Goal: Information Seeking & Learning: Learn about a topic

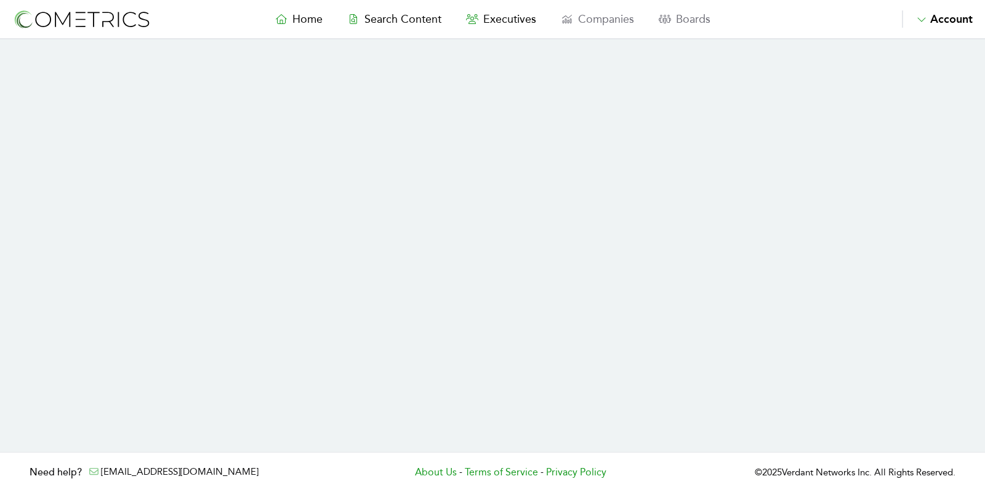
click at [663, 278] on section at bounding box center [492, 245] width 985 height 412
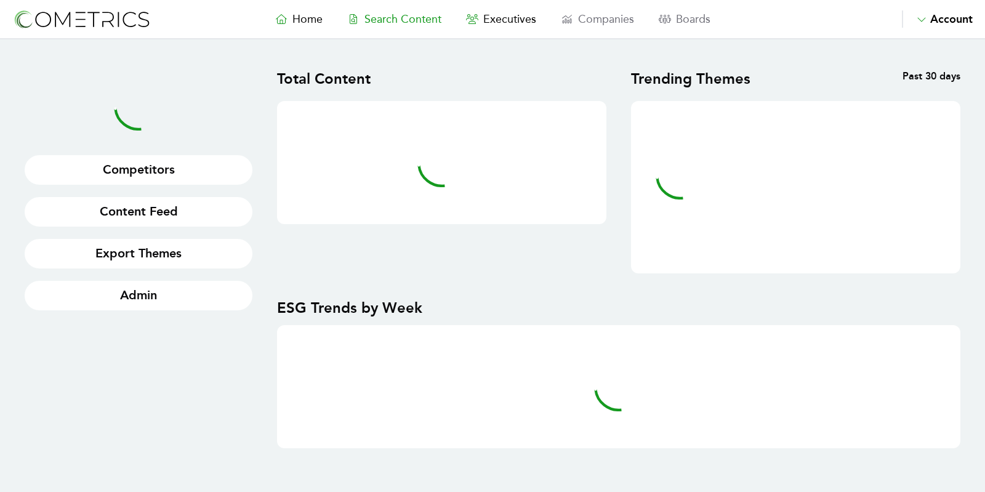
click at [417, 10] on link "Search Content" at bounding box center [394, 18] width 119 height 17
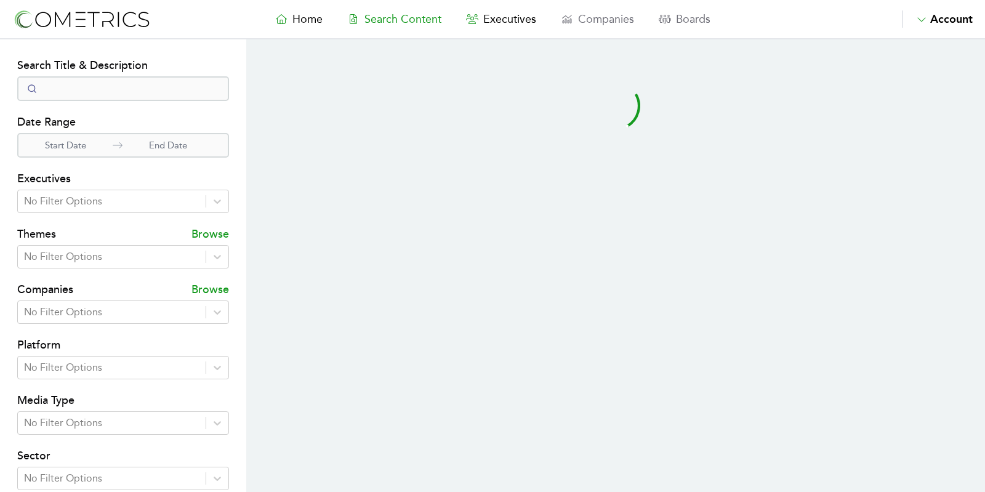
select select "50"
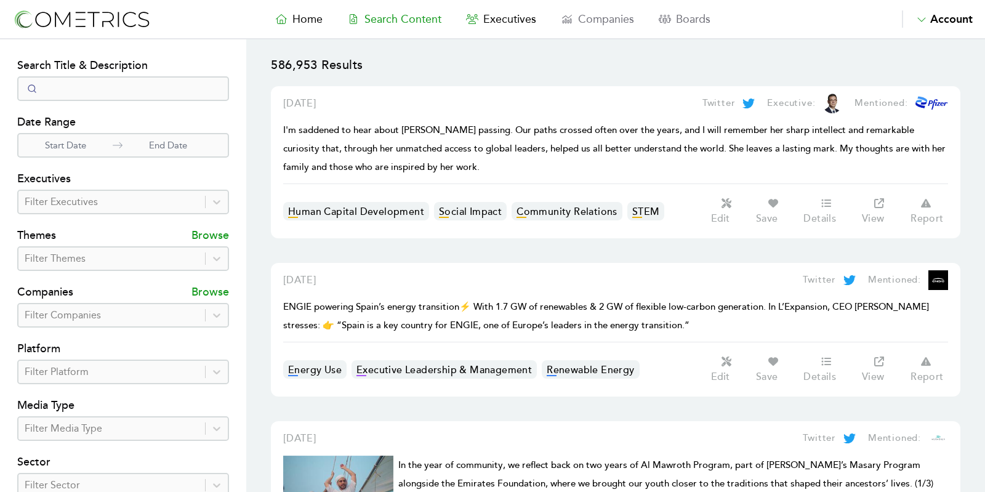
click at [89, 327] on div "Search Title & Description Date Range Start Date End Date Executives Filter Exe…" at bounding box center [123, 353] width 212 height 593
click at [89, 365] on div at bounding box center [112, 371] width 174 height 17
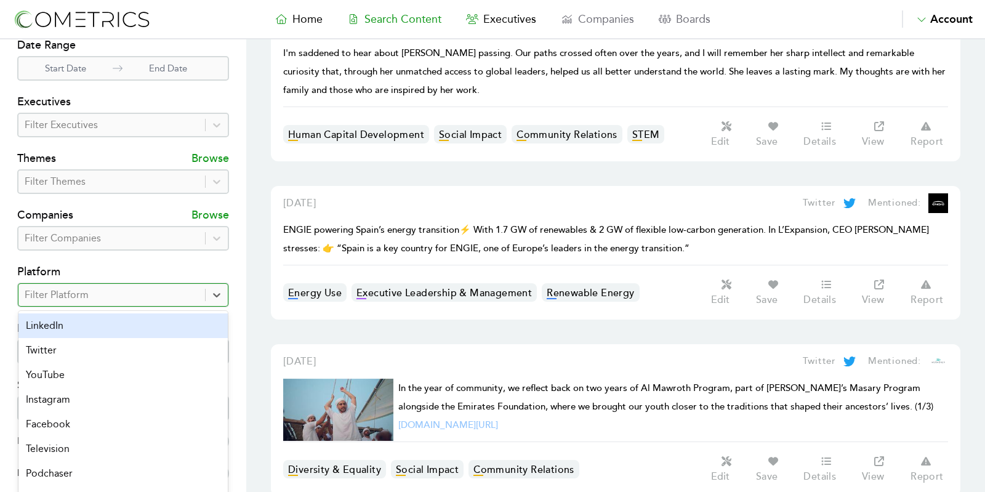
scroll to position [84, 0]
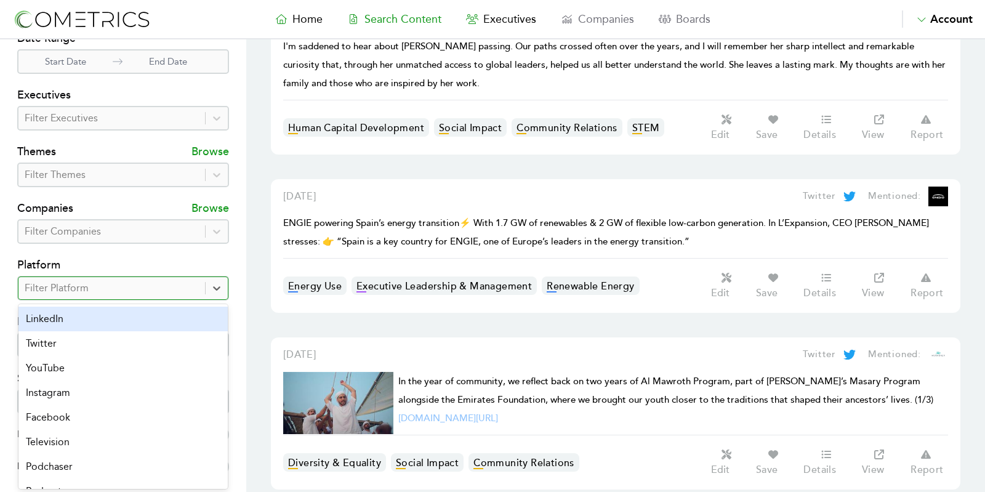
click at [91, 314] on div "LinkedIn" at bounding box center [122, 318] width 209 height 25
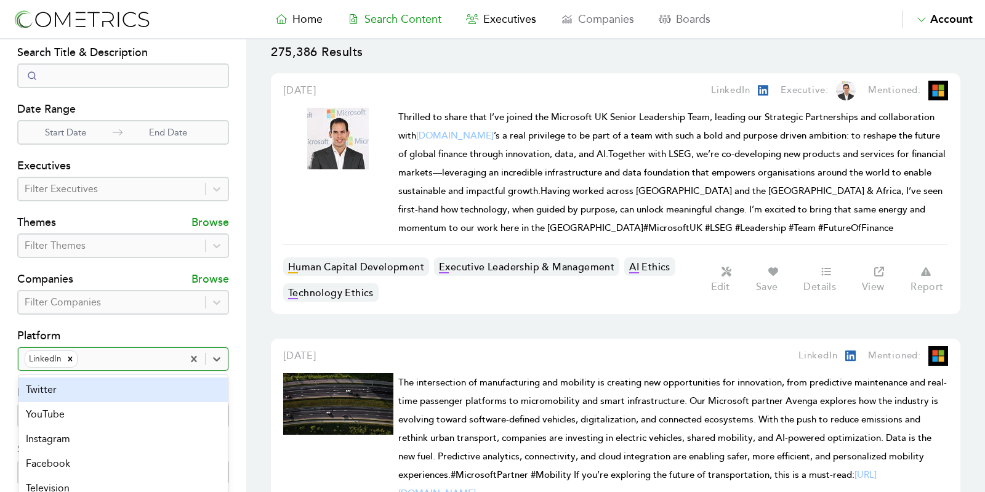
scroll to position [84, 0]
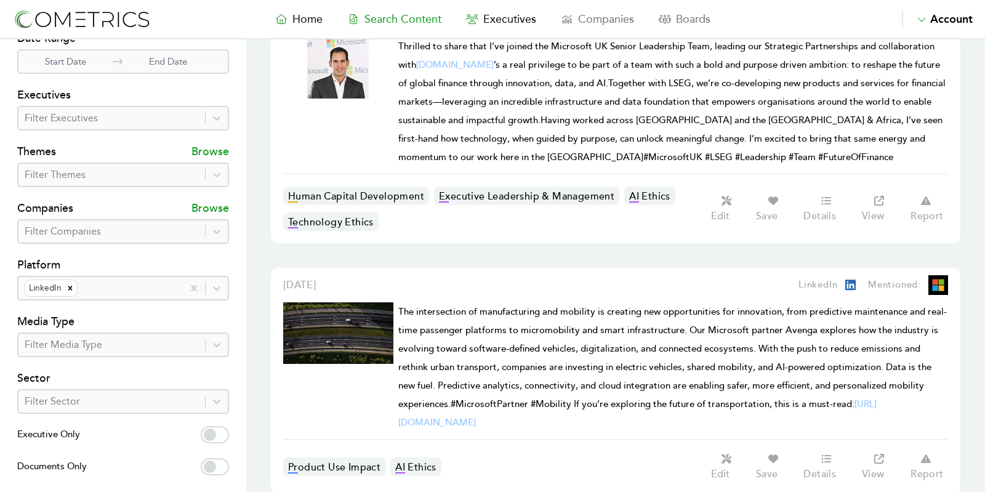
drag, startPoint x: 270, startPoint y: 139, endPoint x: 262, endPoint y: 119, distance: 21.3
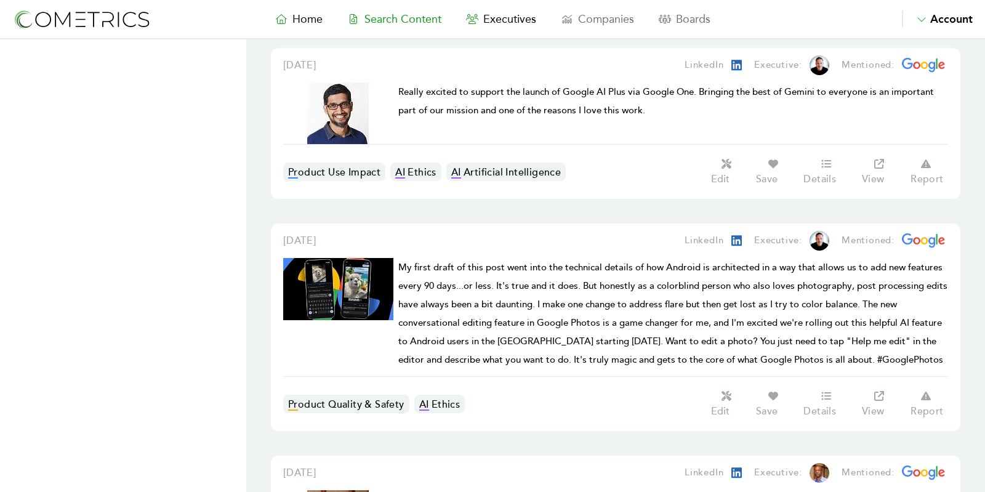
scroll to position [11363, 0]
